Goal: Task Accomplishment & Management: Use online tool/utility

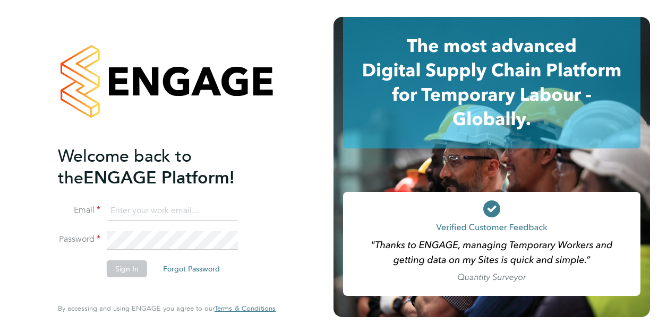
type input "[EMAIL_ADDRESS][PERSON_NAME][DOMAIN_NAME]"
click at [134, 270] on button "Sign In" at bounding box center [127, 269] width 40 height 17
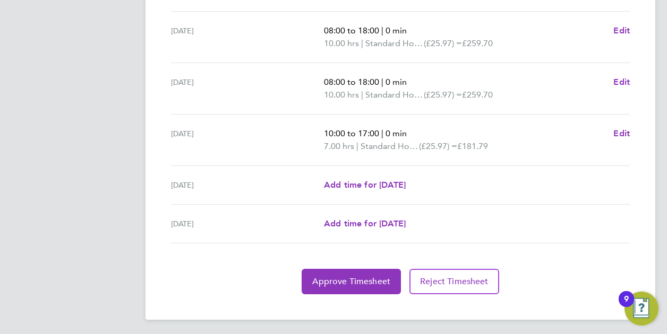
scroll to position [418, 0]
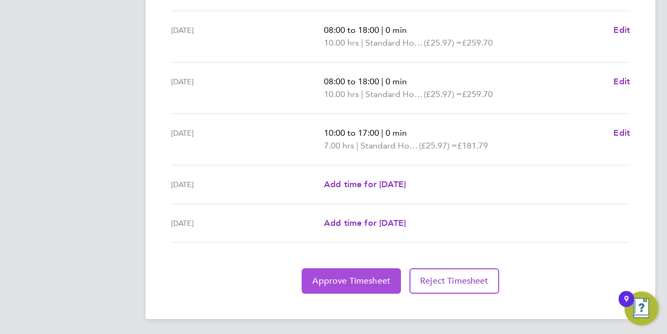
click at [351, 282] on span "Approve Timesheet" at bounding box center [351, 281] width 78 height 11
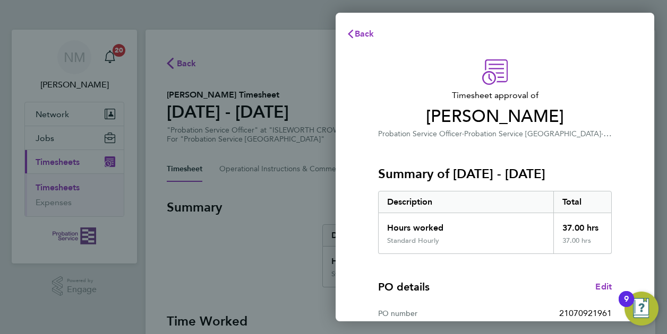
click at [603, 131] on span "ISLEWORTH CROWN COURT" at bounding box center [653, 133] width 101 height 9
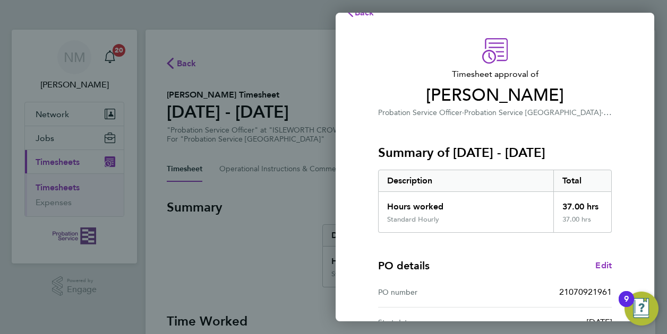
click at [617, 153] on div "Timesheet approval of Lauren Hollier Probation Service Officer · Probation Serv…" at bounding box center [494, 249] width 259 height 423
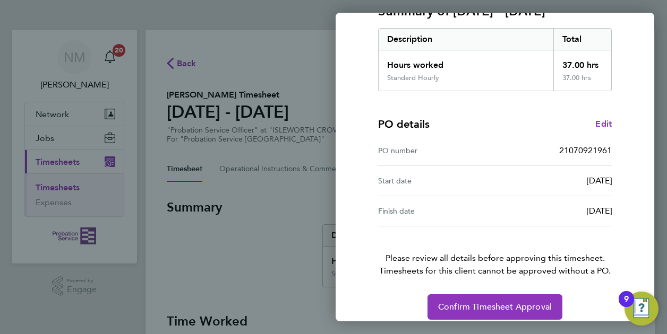
scroll to position [173, 0]
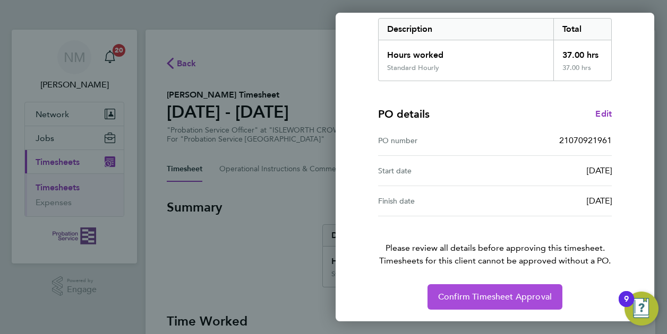
click at [494, 289] on button "Confirm Timesheet Approval" at bounding box center [494, 296] width 135 height 25
